Goal: Task Accomplishment & Management: Use online tool/utility

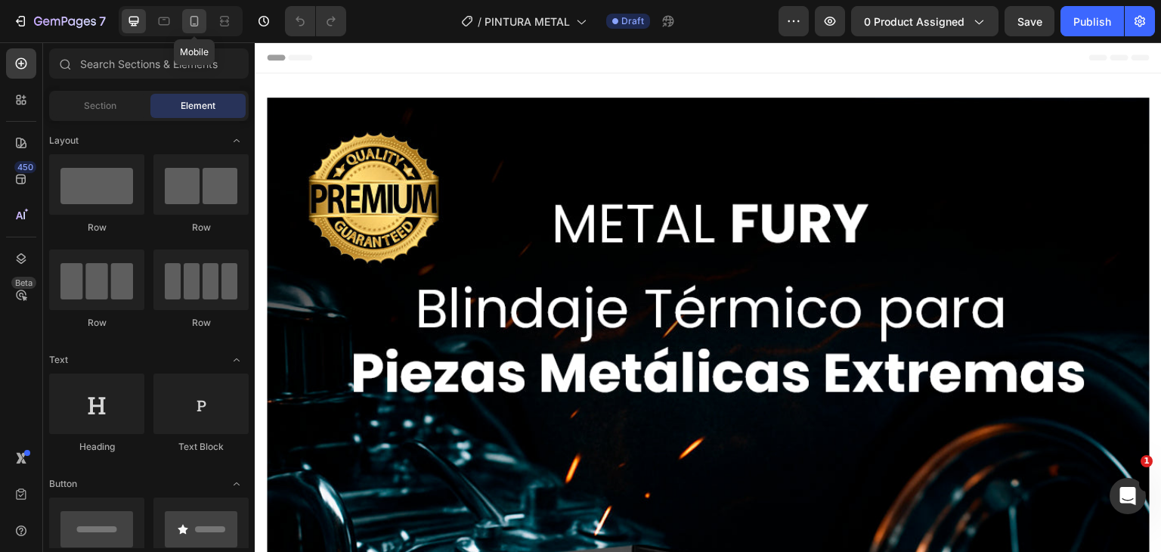
click at [188, 22] on icon at bounding box center [194, 21] width 15 height 15
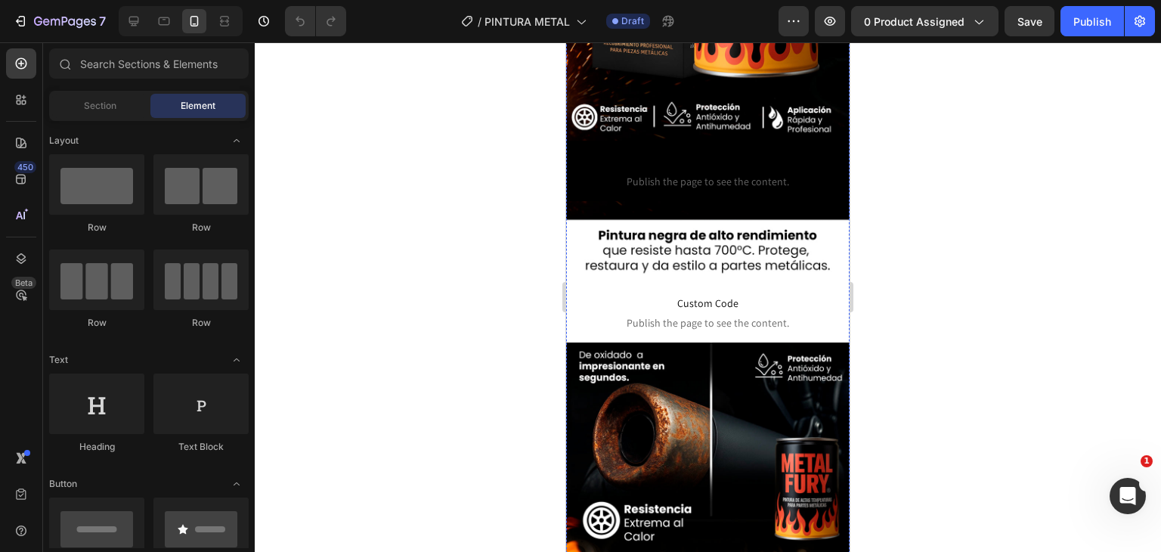
scroll to position [201, 0]
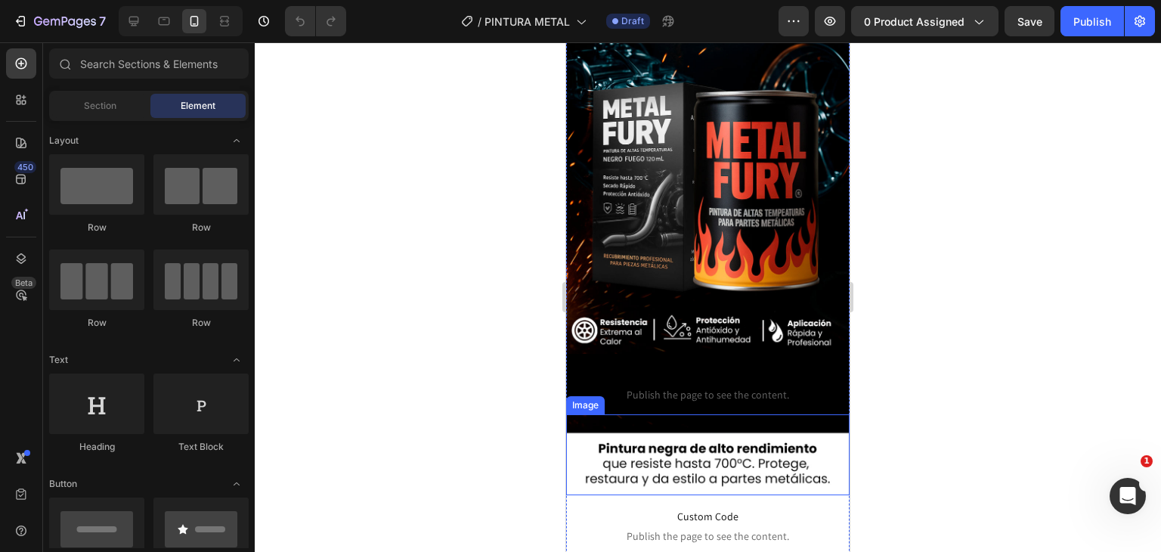
click at [660, 451] on img at bounding box center [708, 454] width 284 height 81
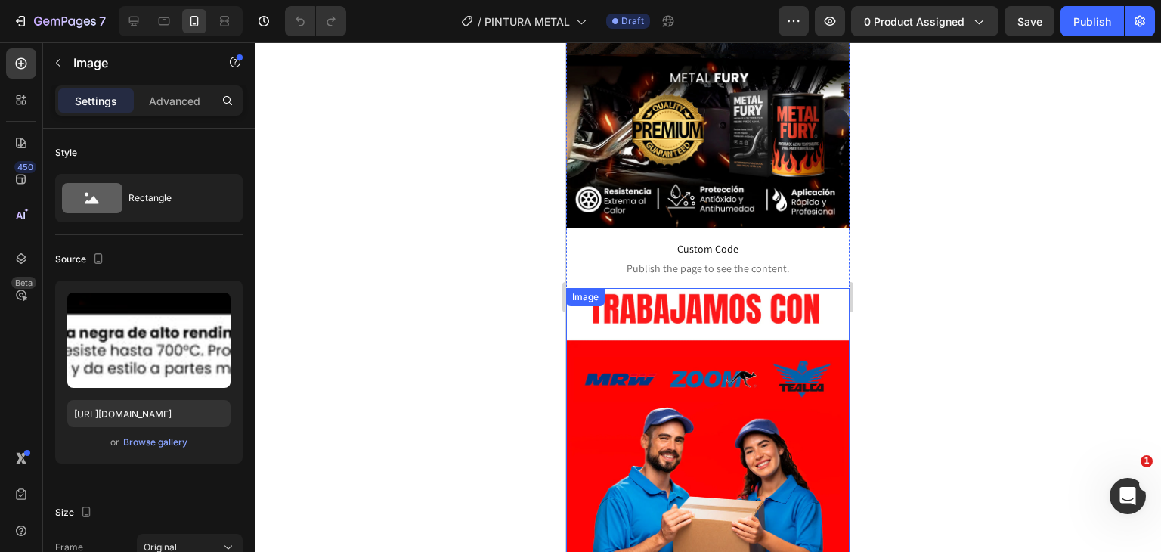
scroll to position [2549, 0]
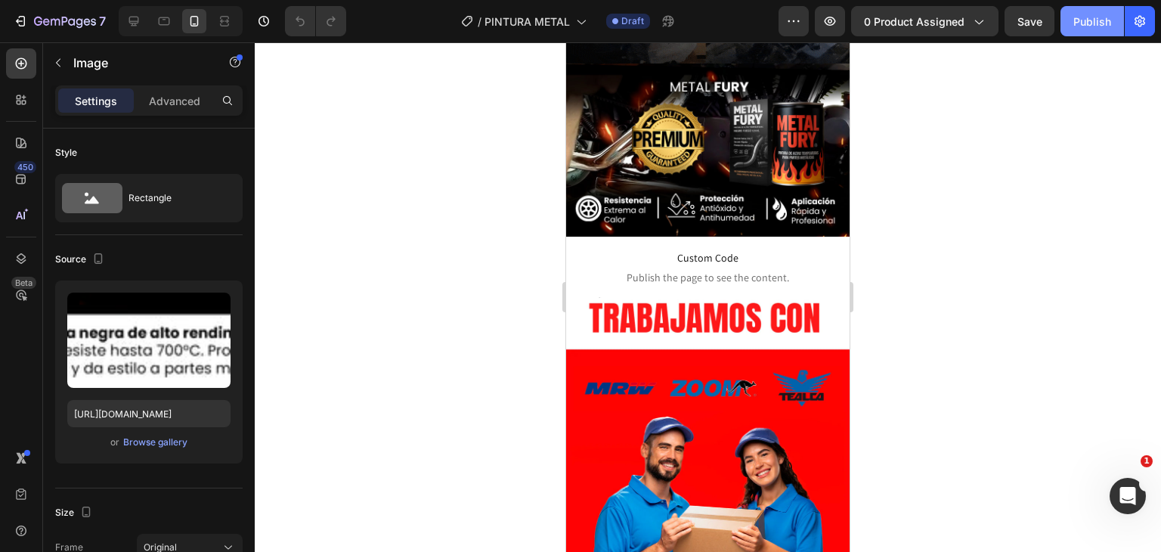
click at [1085, 26] on div "Publish" at bounding box center [1093, 22] width 38 height 16
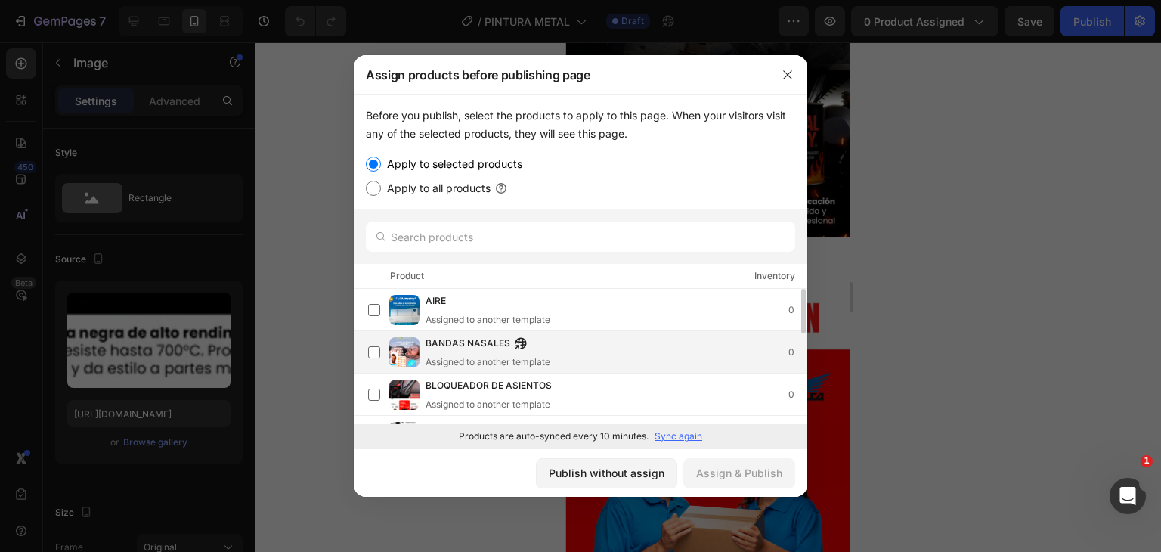
scroll to position [0, 0]
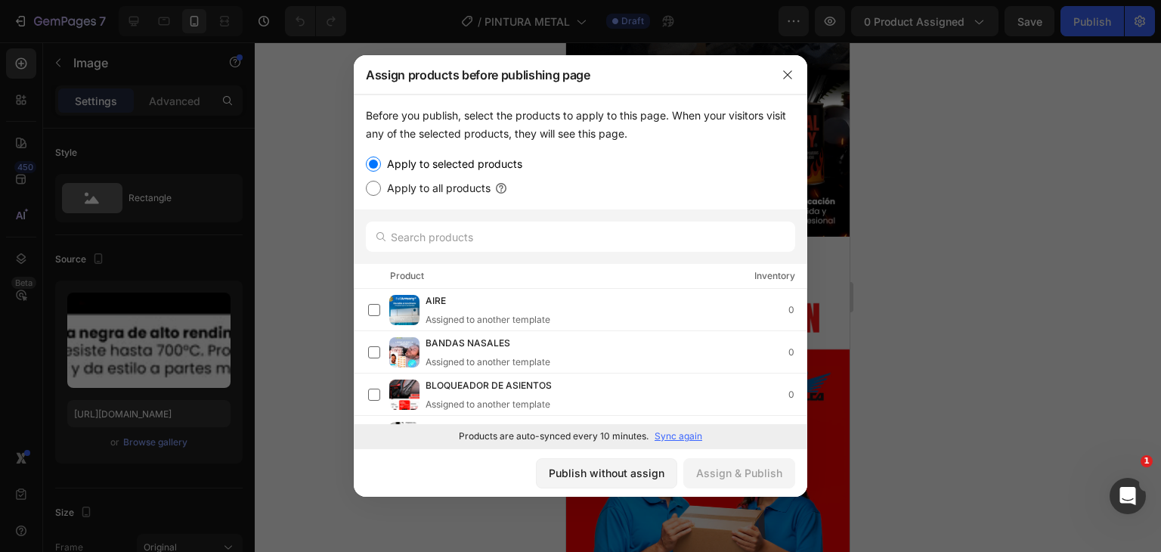
click at [679, 435] on p "Sync again" at bounding box center [679, 436] width 48 height 14
click at [445, 243] on input "text" at bounding box center [580, 237] width 429 height 30
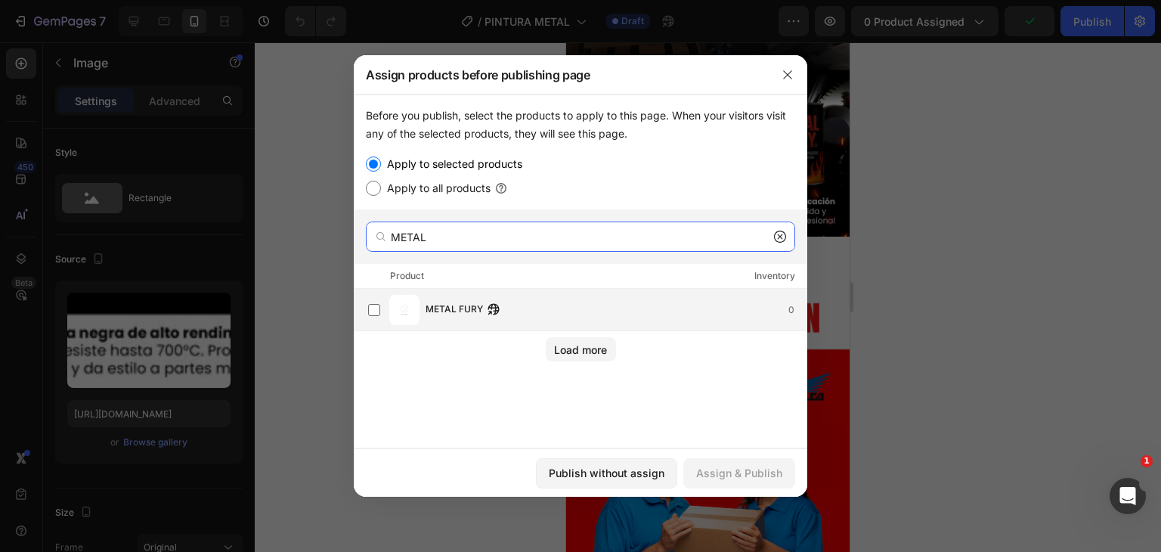
type input "METAL"
click at [487, 313] on button "button" at bounding box center [493, 309] width 15 height 15
click at [368, 308] on label at bounding box center [374, 310] width 12 height 12
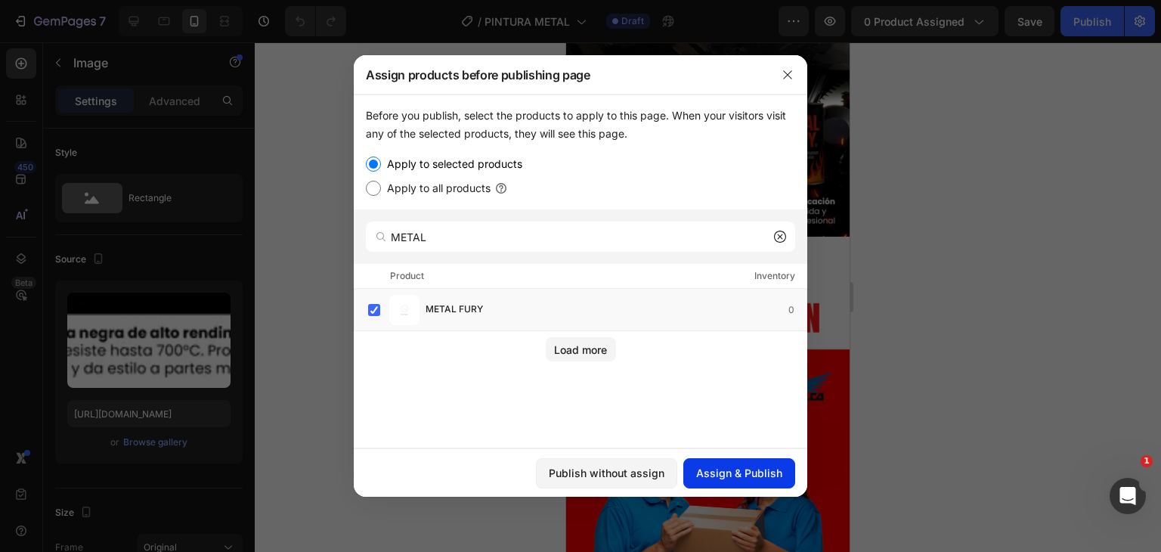
click at [773, 463] on button "Assign & Publish" at bounding box center [739, 473] width 112 height 30
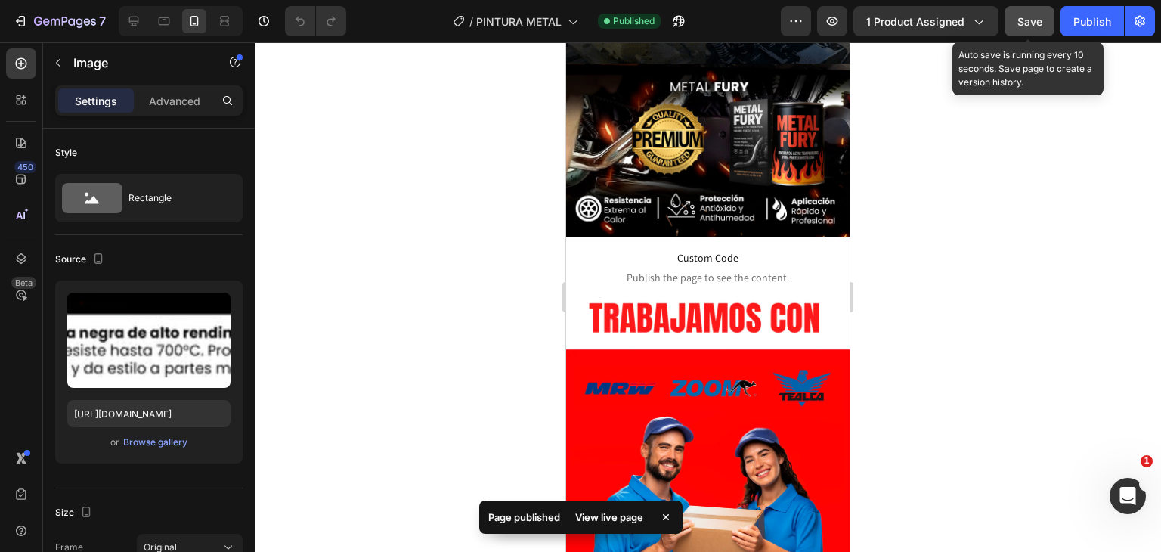
click at [1042, 34] on button "Save" at bounding box center [1030, 21] width 50 height 30
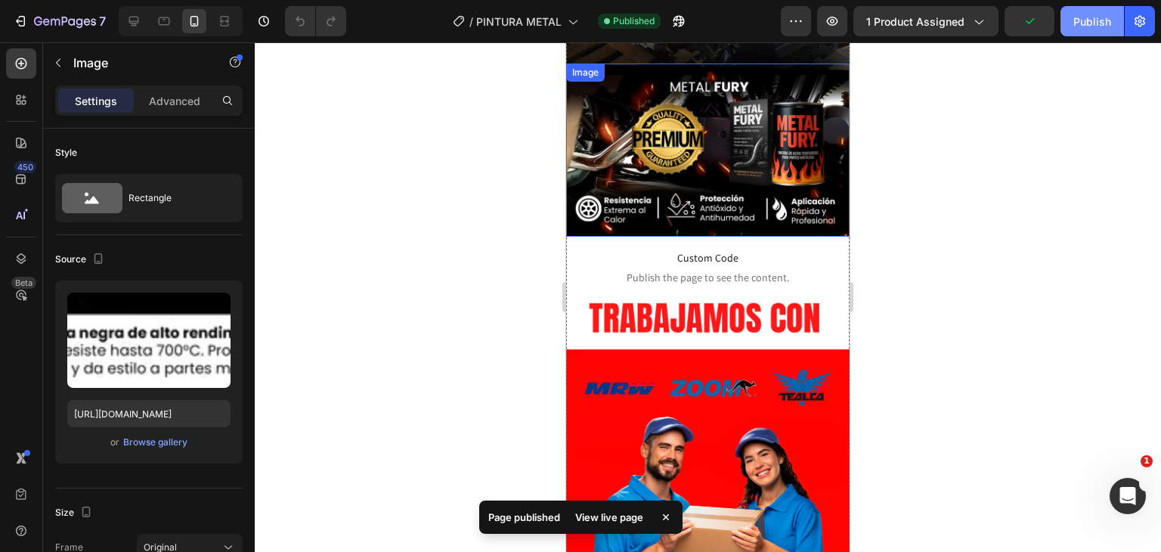
click at [1105, 23] on div "Publish" at bounding box center [1093, 22] width 38 height 16
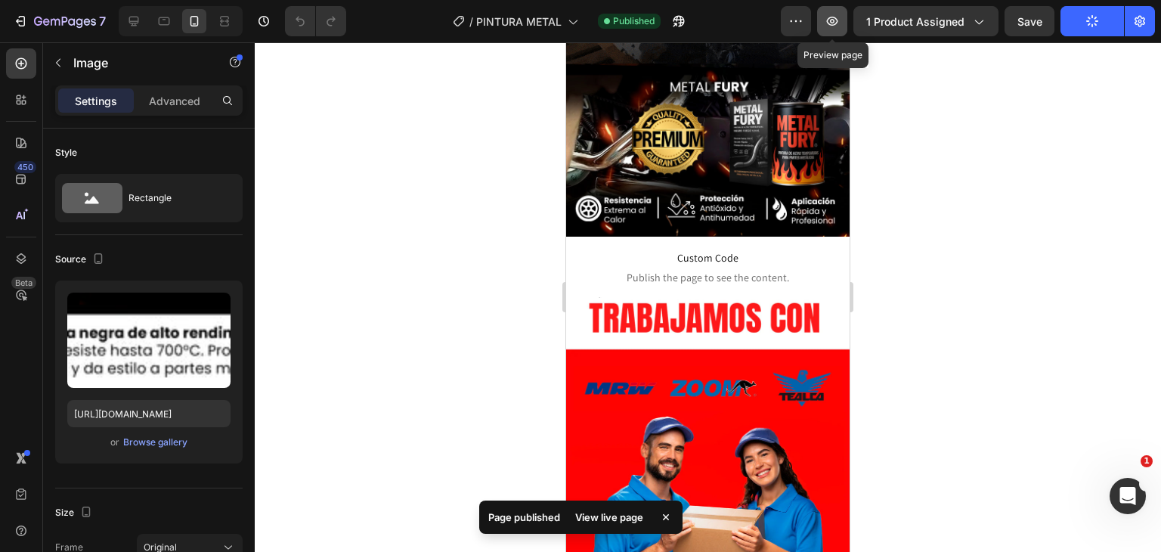
click at [840, 23] on icon "button" at bounding box center [832, 21] width 15 height 15
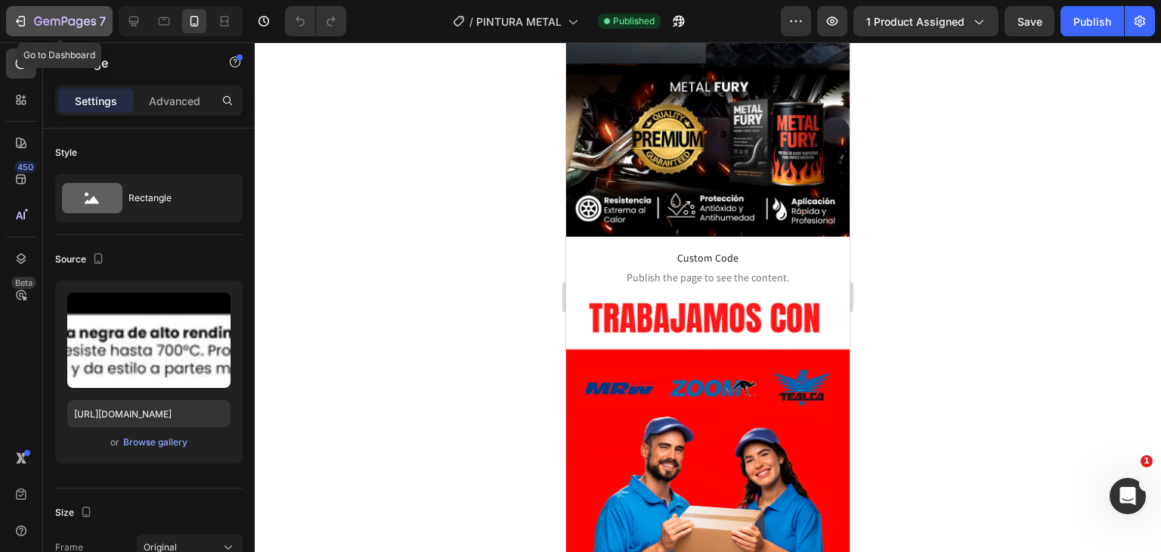
click at [44, 29] on div "7" at bounding box center [70, 21] width 72 height 18
